Goal: Navigation & Orientation: Understand site structure

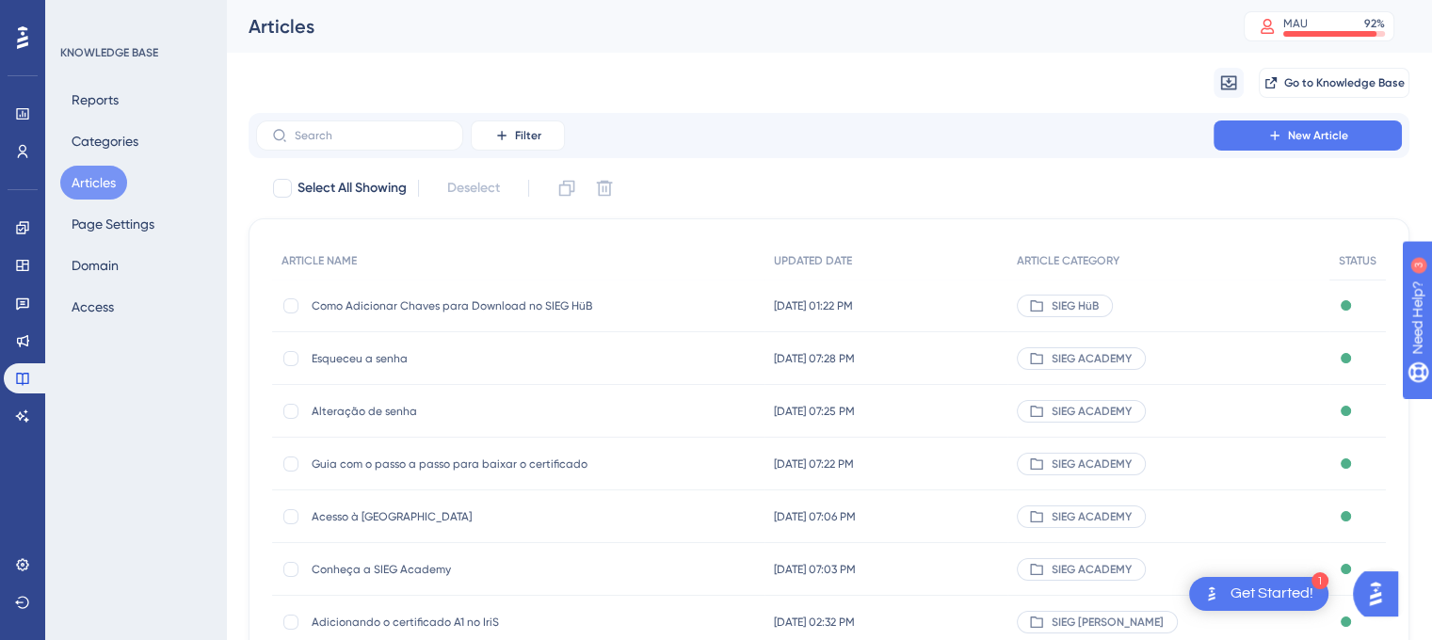
click at [93, 177] on button "Articles" at bounding box center [93, 183] width 67 height 34
click at [1099, 306] on span "SIEG HüB" at bounding box center [1075, 305] width 47 height 15
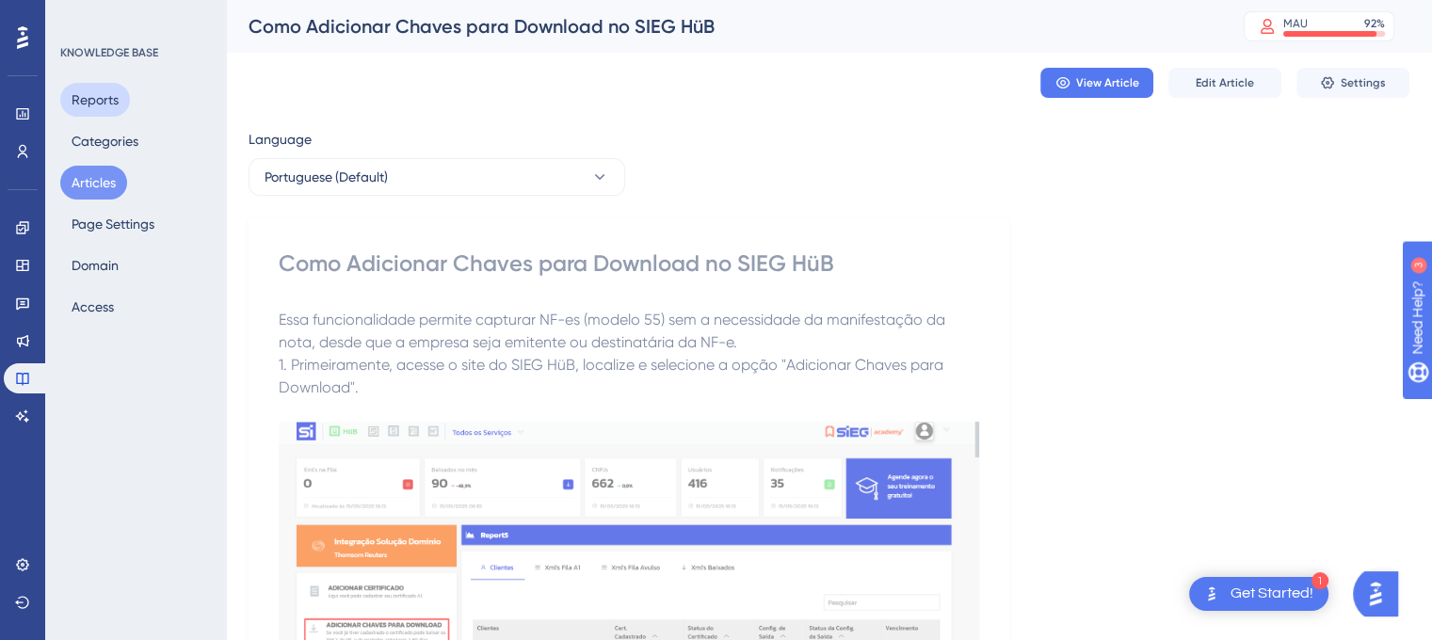
click at [92, 100] on button "Reports" at bounding box center [95, 100] width 70 height 34
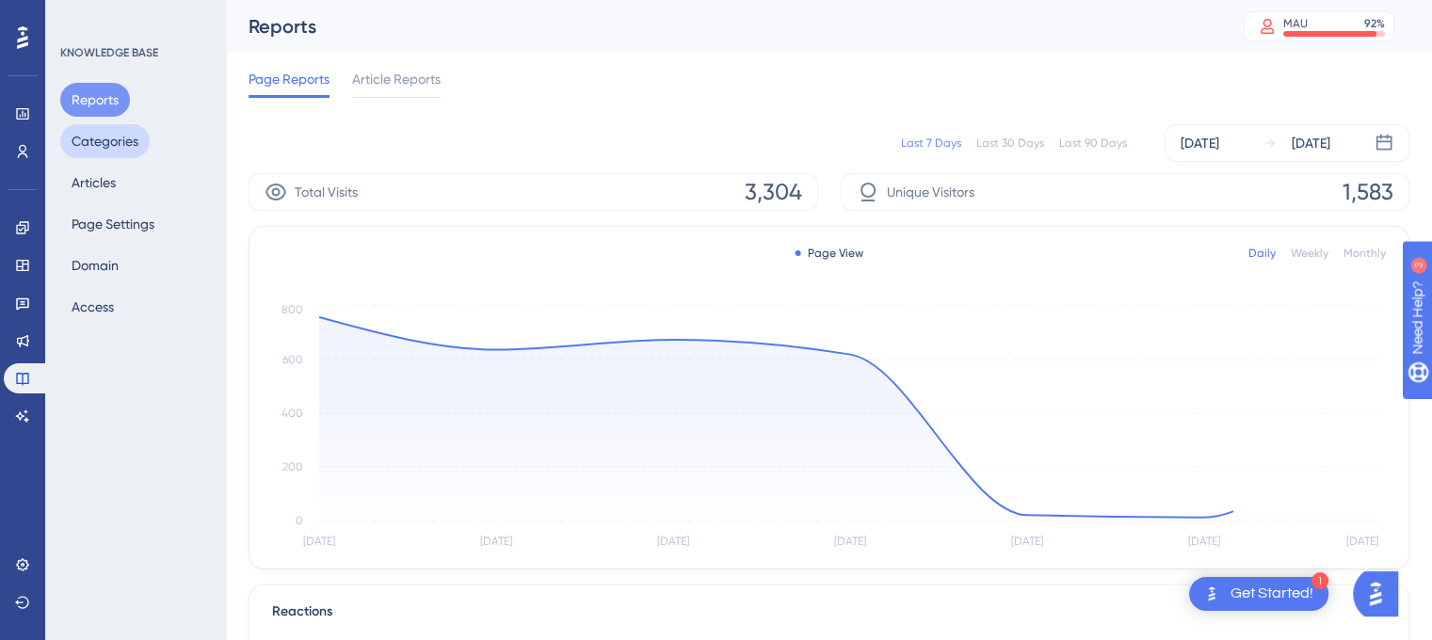
click at [109, 135] on button "Categories" at bounding box center [104, 141] width 89 height 34
click at [119, 138] on button "Categories" at bounding box center [104, 141] width 89 height 34
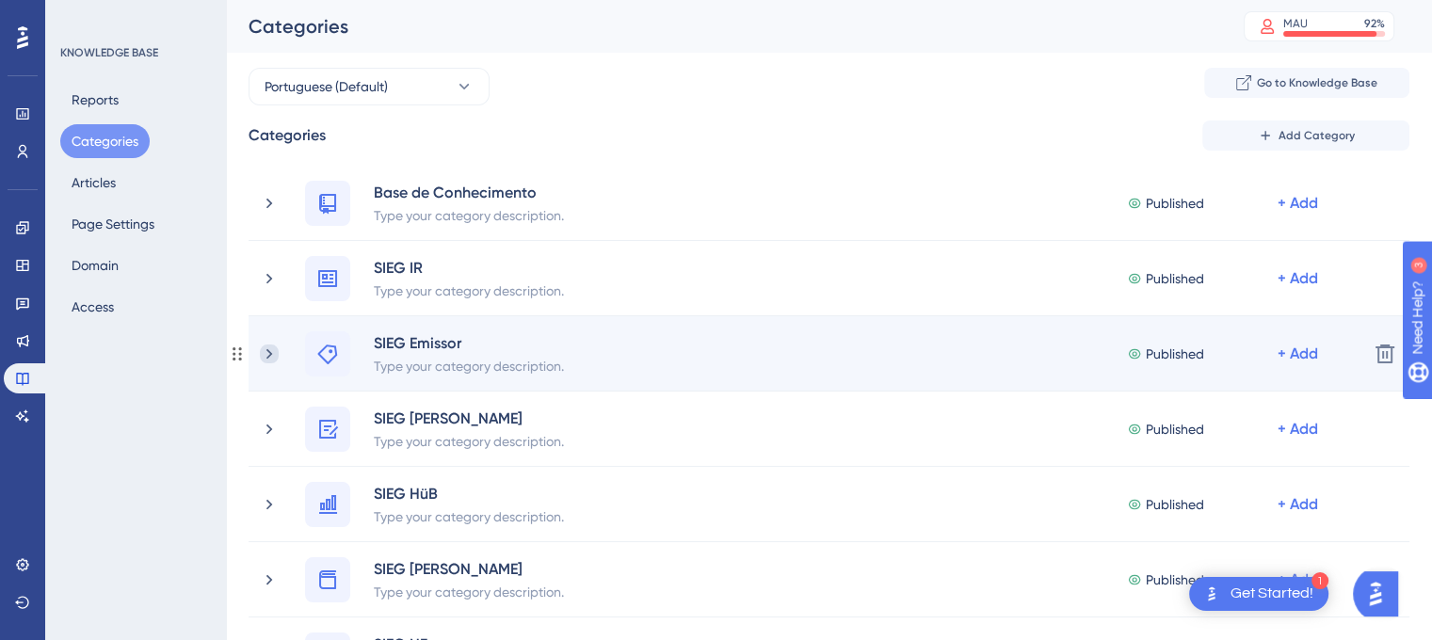
click at [276, 351] on icon at bounding box center [269, 354] width 19 height 19
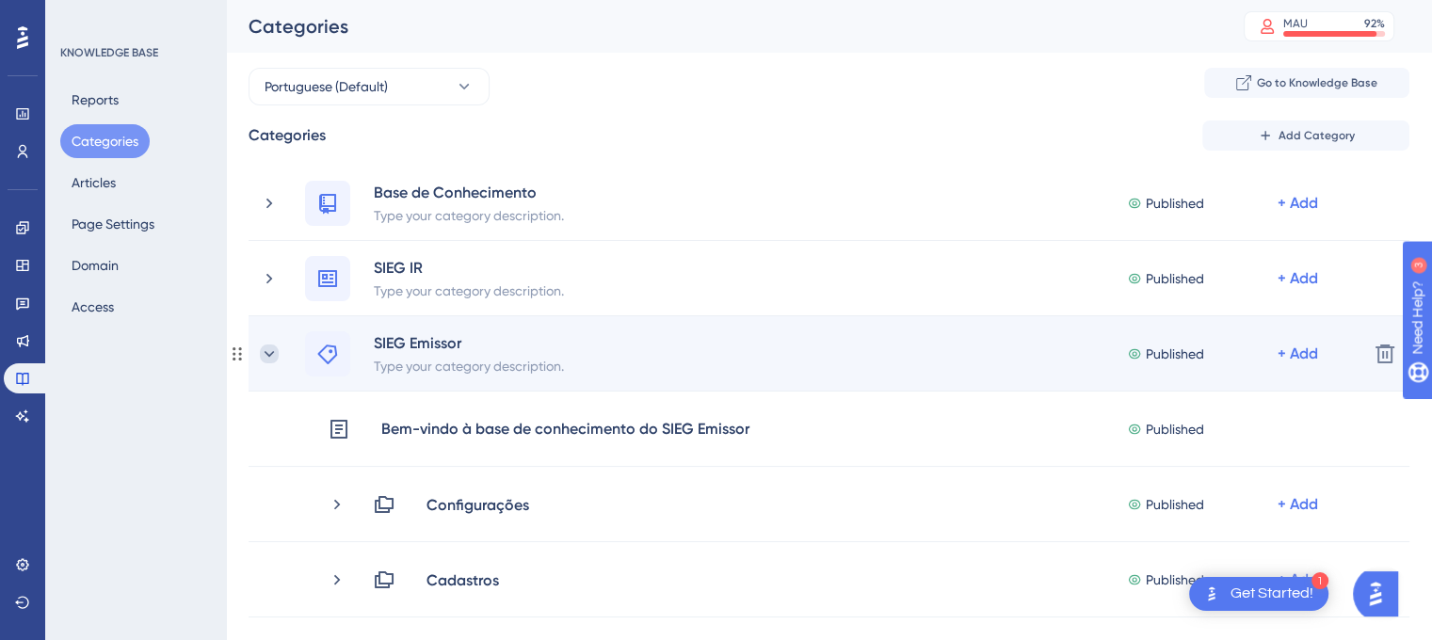
click at [267, 349] on icon at bounding box center [269, 354] width 19 height 19
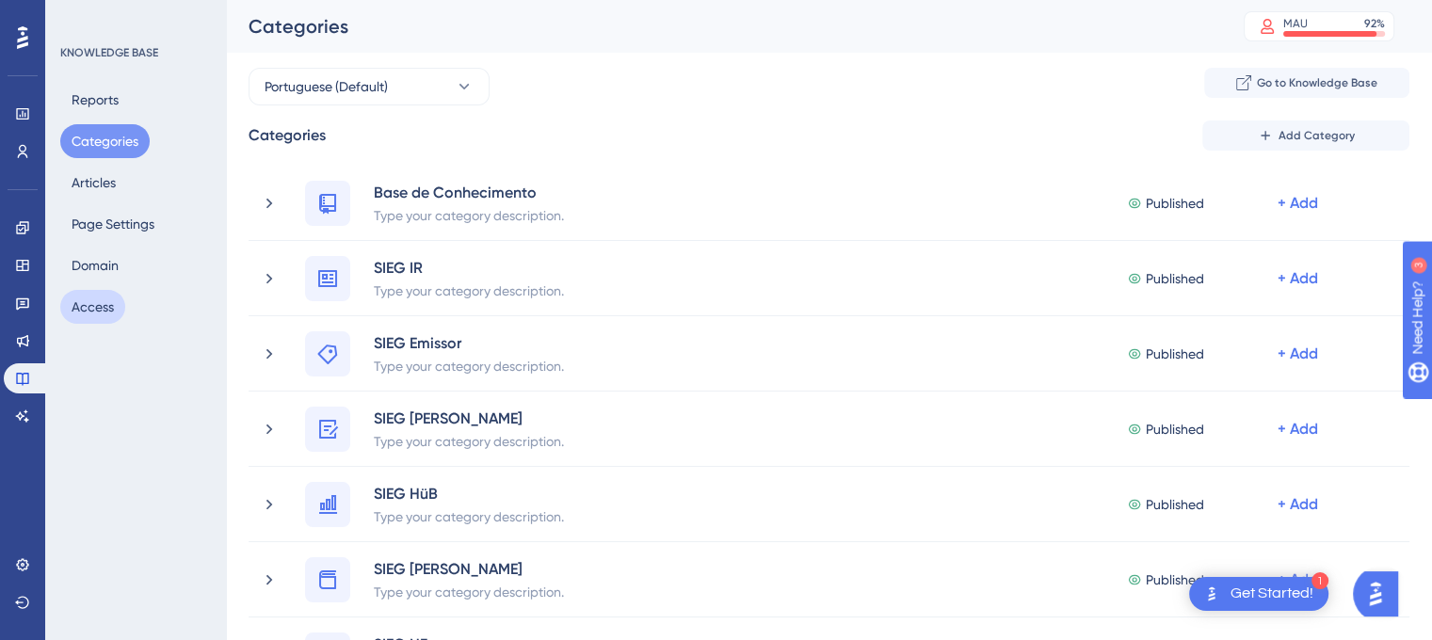
click at [102, 303] on button "Access" at bounding box center [92, 307] width 65 height 34
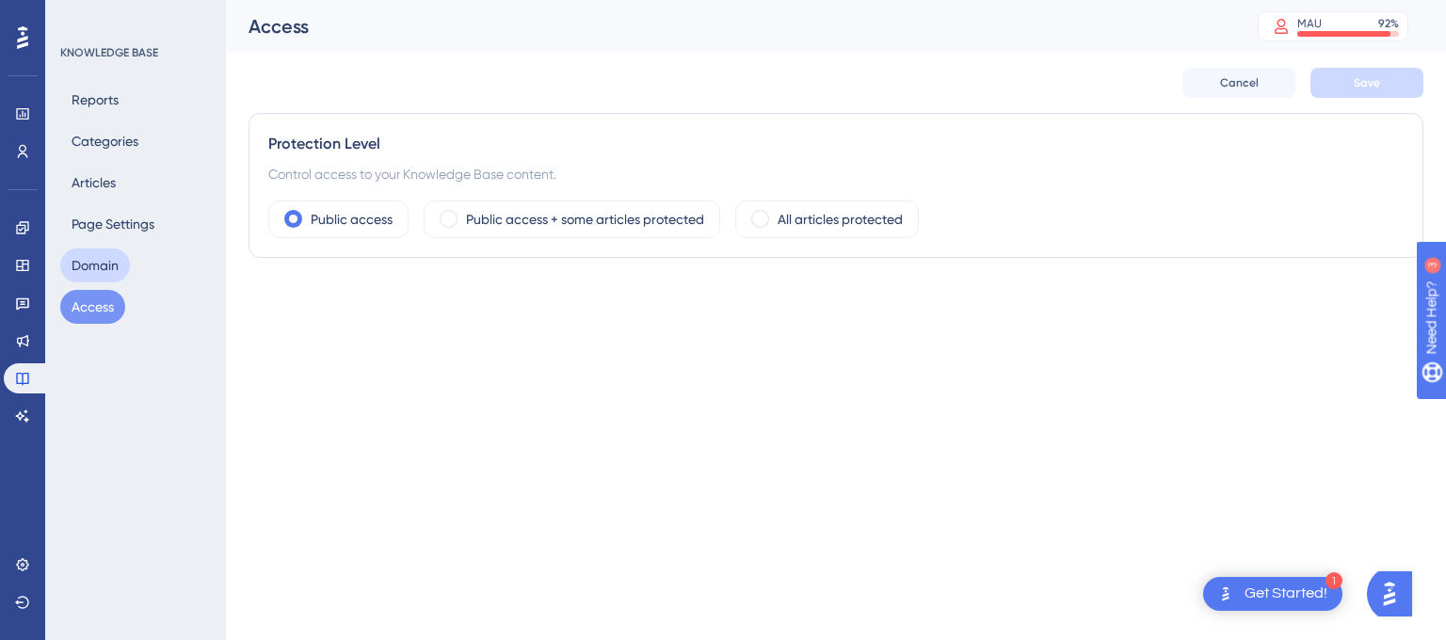
click at [94, 276] on button "Domain" at bounding box center [95, 266] width 70 height 34
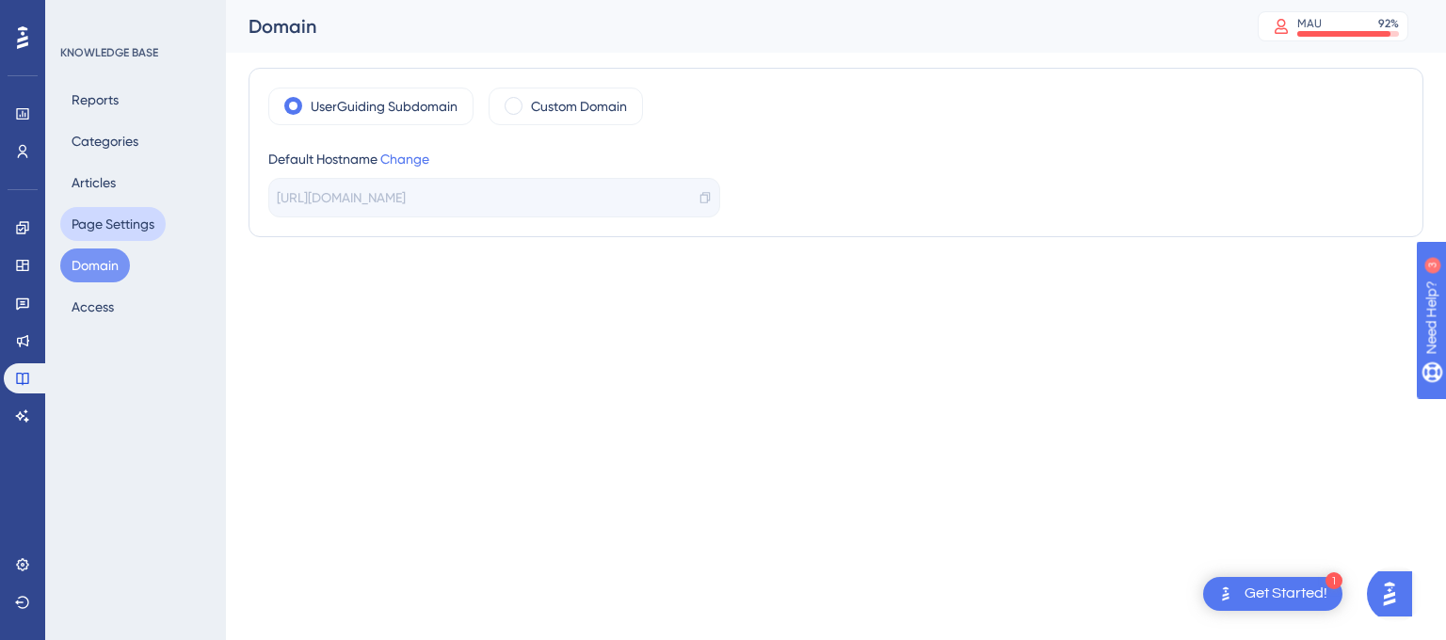
click at [113, 228] on button "Page Settings" at bounding box center [112, 224] width 105 height 34
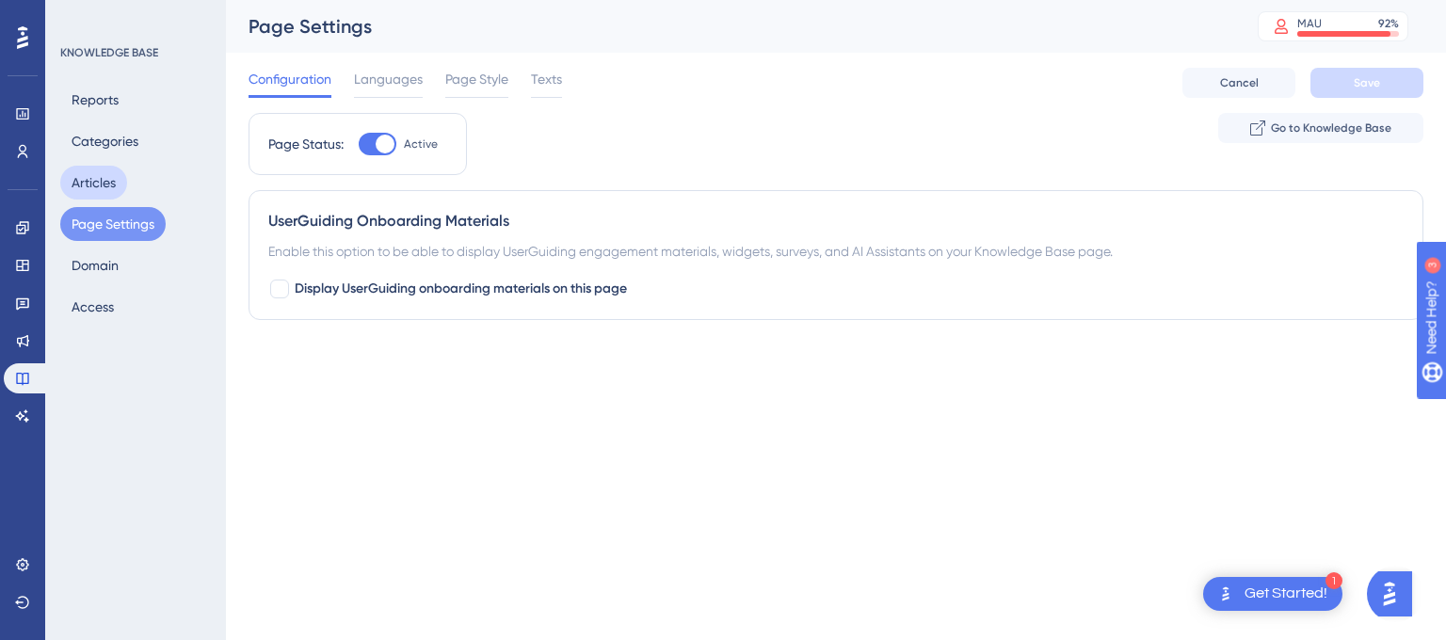
click at [105, 191] on button "Articles" at bounding box center [93, 183] width 67 height 34
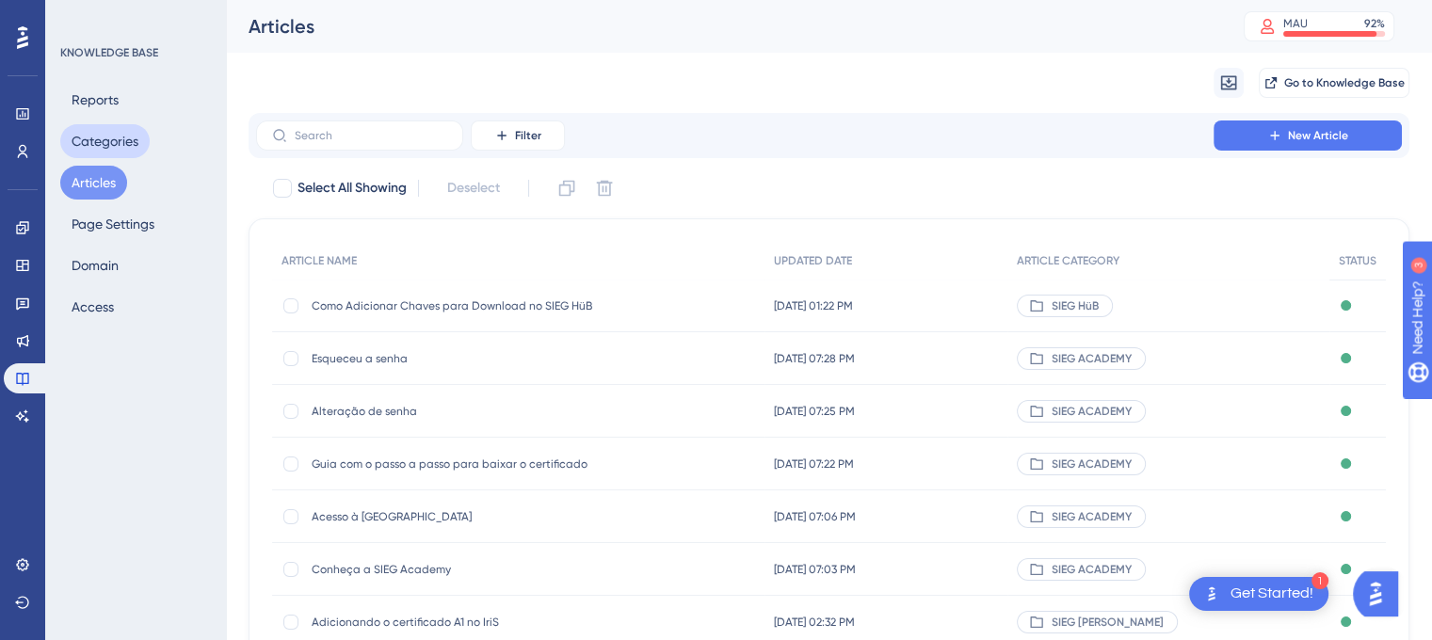
click at [99, 140] on button "Categories" at bounding box center [104, 141] width 89 height 34
